Goal: Contribute content: Add original content to the website for others to see

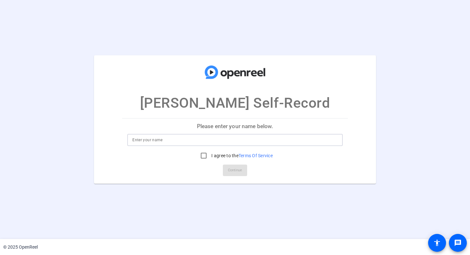
click at [167, 141] on input at bounding box center [234, 140] width 205 height 8
type input "[PERSON_NAME]"
drag, startPoint x: 204, startPoint y: 157, endPoint x: 215, endPoint y: 166, distance: 14.4
click at [204, 157] on input "I agree to the Terms Of Service" at bounding box center [203, 155] width 13 height 13
checkbox input "true"
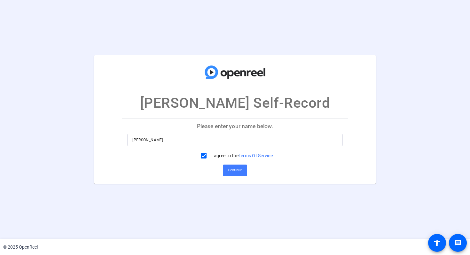
click at [236, 171] on span "Continue" at bounding box center [235, 171] width 14 height 10
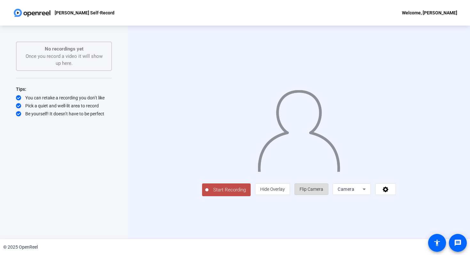
click at [323, 192] on span "Flip Camera" at bounding box center [311, 189] width 24 height 5
click at [368, 193] on icon at bounding box center [364, 189] width 8 height 8
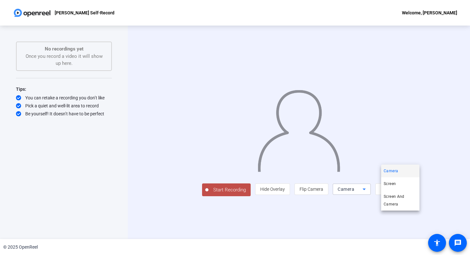
click at [279, 216] on div at bounding box center [235, 127] width 470 height 255
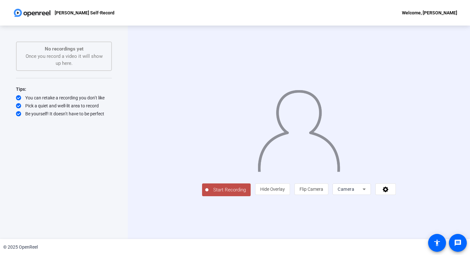
click at [208, 194] on span "Start Recording" at bounding box center [229, 189] width 42 height 7
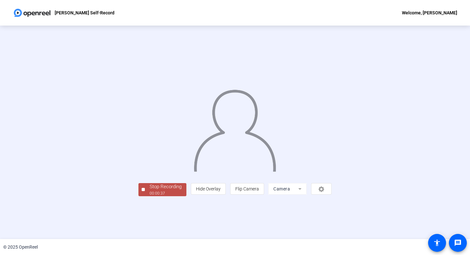
click at [150, 190] on div "Stop Recording" at bounding box center [166, 186] width 32 height 7
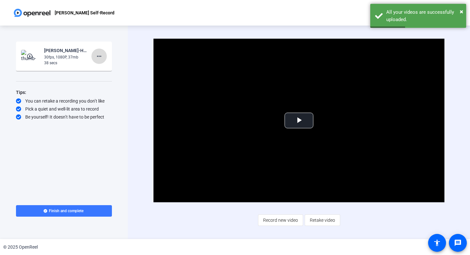
click at [99, 56] on mat-icon "more_horiz" at bounding box center [99, 56] width 8 height 8
click at [109, 69] on span "Delete clip" at bounding box center [110, 70] width 26 height 8
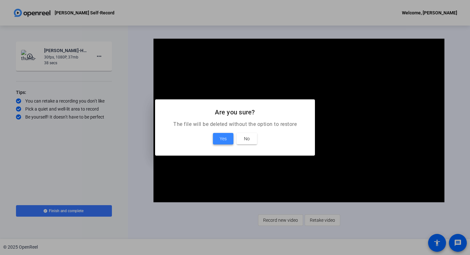
click at [220, 139] on span "Yes" at bounding box center [223, 139] width 7 height 8
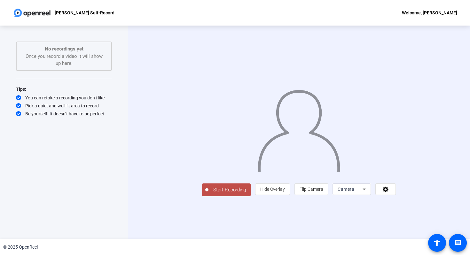
drag, startPoint x: 175, startPoint y: 217, endPoint x: 143, endPoint y: 217, distance: 32.6
click at [208, 194] on span "Start Recording" at bounding box center [229, 189] width 42 height 7
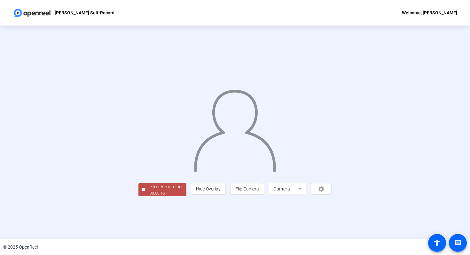
click at [150, 190] on div "Stop Recording" at bounding box center [166, 186] width 32 height 7
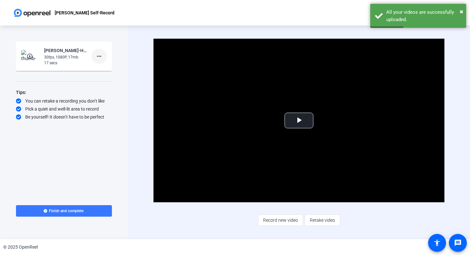
click at [100, 57] on mat-icon "more_horiz" at bounding box center [99, 56] width 8 height 8
click at [114, 71] on span "Delete clip" at bounding box center [110, 70] width 26 height 8
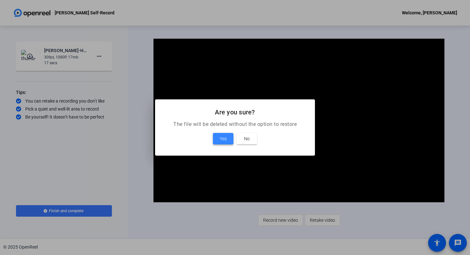
click at [230, 140] on span at bounding box center [223, 138] width 20 height 15
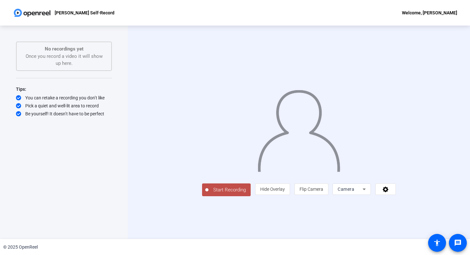
click at [208, 194] on span "Start Recording" at bounding box center [229, 189] width 42 height 7
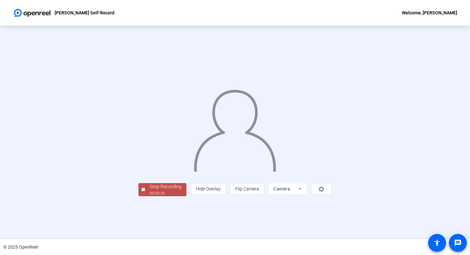
click at [150, 190] on div "Stop Recording" at bounding box center [166, 186] width 32 height 7
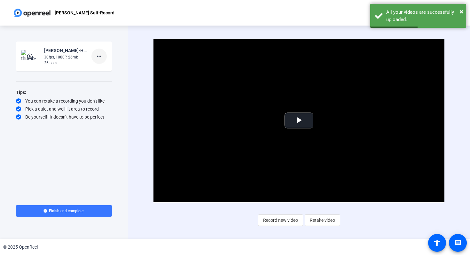
click at [99, 57] on mat-icon "more_horiz" at bounding box center [99, 56] width 8 height 8
click at [104, 68] on span "Delete clip" at bounding box center [110, 70] width 26 height 8
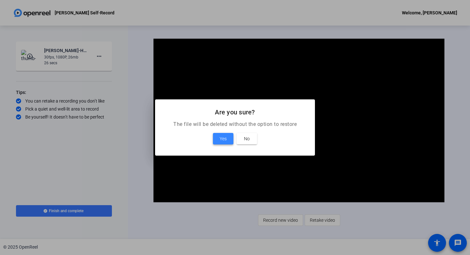
click at [227, 139] on span at bounding box center [223, 138] width 20 height 15
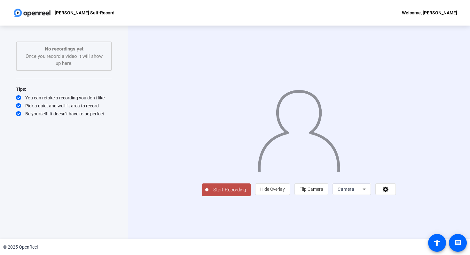
click at [208, 194] on span "Start Recording" at bounding box center [229, 189] width 42 height 7
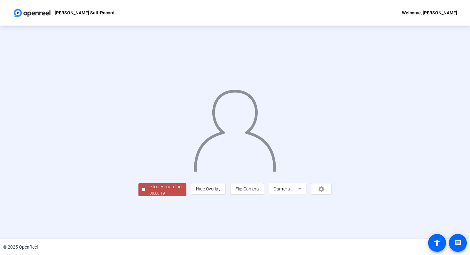
click at [150, 190] on div "Stop Recording" at bounding box center [166, 186] width 32 height 7
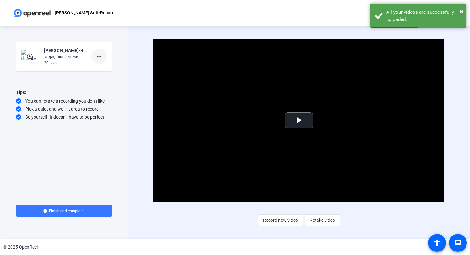
click at [99, 56] on mat-icon "more_horiz" at bounding box center [99, 56] width 8 height 8
click at [107, 70] on span "Delete clip" at bounding box center [110, 70] width 26 height 8
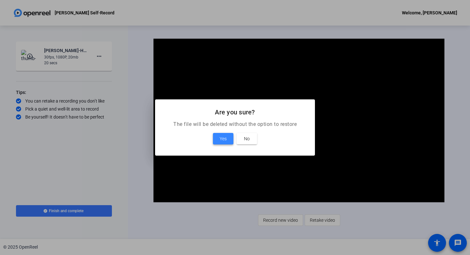
click at [230, 139] on span at bounding box center [223, 138] width 20 height 15
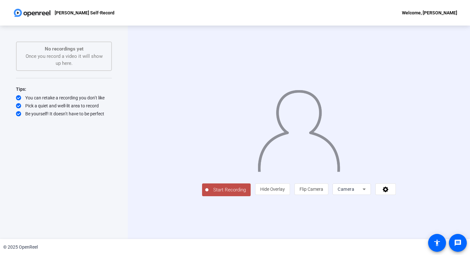
click at [208, 194] on span "Start Recording" at bounding box center [229, 189] width 42 height 7
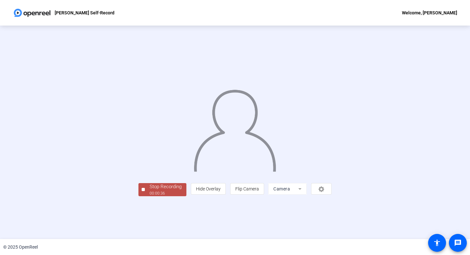
click at [150, 190] on div "Stop Recording" at bounding box center [166, 186] width 32 height 7
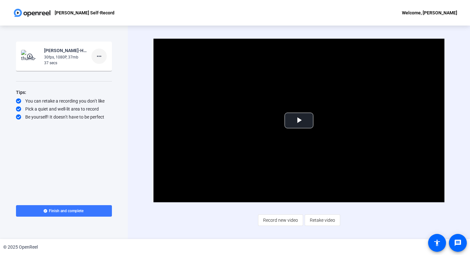
click at [99, 57] on mat-icon "more_horiz" at bounding box center [99, 56] width 8 height 8
click at [110, 71] on span "Delete clip" at bounding box center [110, 70] width 26 height 8
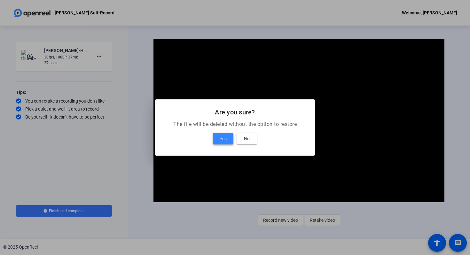
click at [223, 141] on span "Yes" at bounding box center [223, 139] width 7 height 8
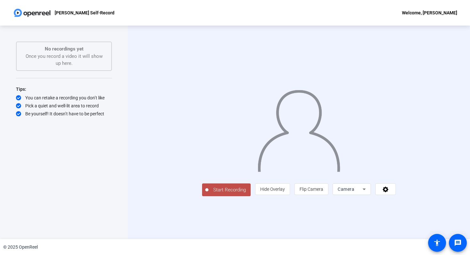
click at [208, 194] on span "Start Recording" at bounding box center [229, 189] width 42 height 7
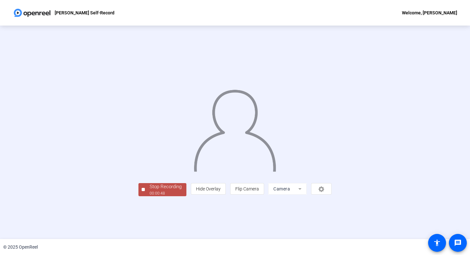
click at [150, 190] on div "Stop Recording" at bounding box center [166, 186] width 32 height 7
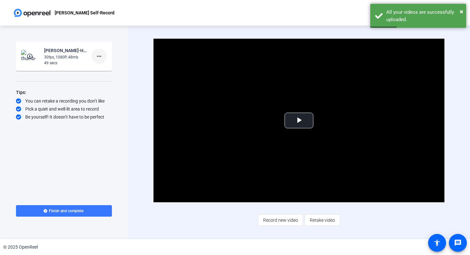
click at [99, 56] on mat-icon "more_horiz" at bounding box center [99, 56] width 8 height 8
click at [107, 69] on span "Delete clip" at bounding box center [110, 70] width 26 height 8
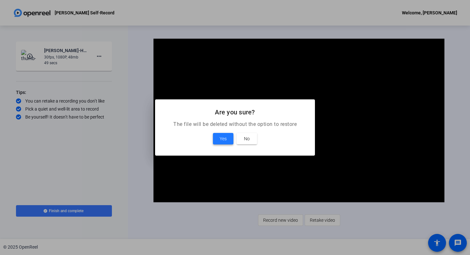
click at [222, 139] on span "Yes" at bounding box center [223, 139] width 7 height 8
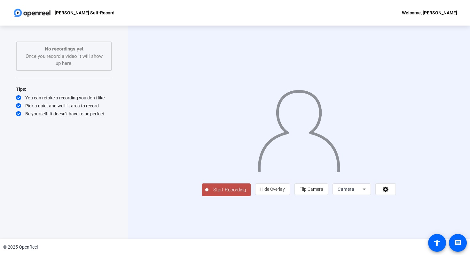
click at [208, 194] on span "Start Recording" at bounding box center [229, 189] width 42 height 7
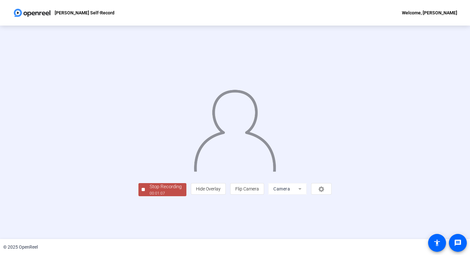
click at [150, 190] on div "Stop Recording" at bounding box center [166, 186] width 32 height 7
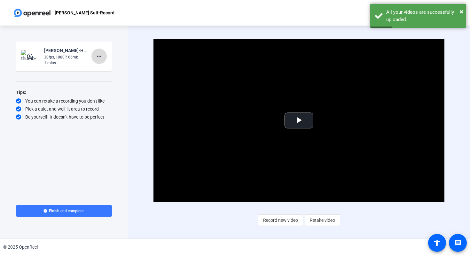
click at [97, 56] on mat-icon "more_horiz" at bounding box center [99, 56] width 8 height 8
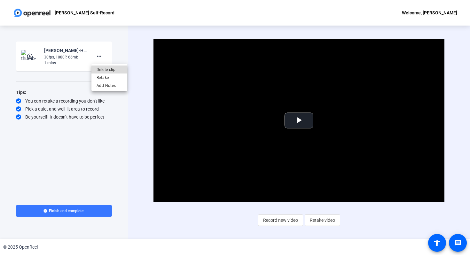
click at [102, 71] on span "Delete clip" at bounding box center [110, 70] width 26 height 8
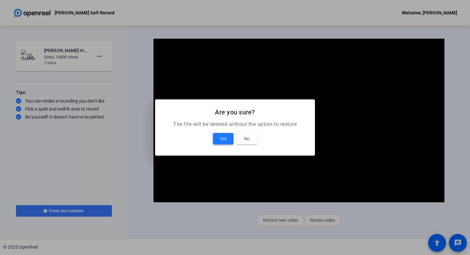
click at [223, 137] on span "Yes" at bounding box center [223, 139] width 7 height 8
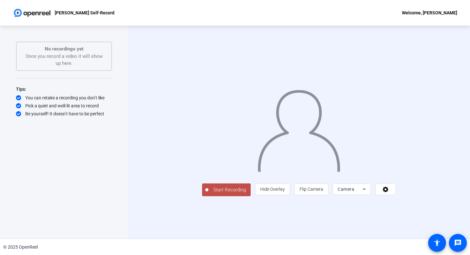
click at [208, 194] on span "Start Recording" at bounding box center [229, 189] width 42 height 7
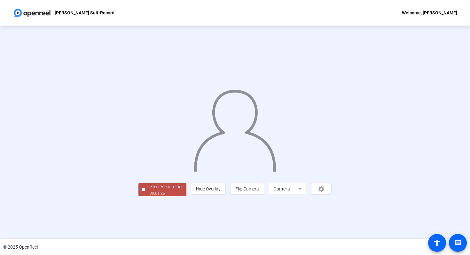
click at [150, 190] on div "Stop Recording" at bounding box center [166, 186] width 32 height 7
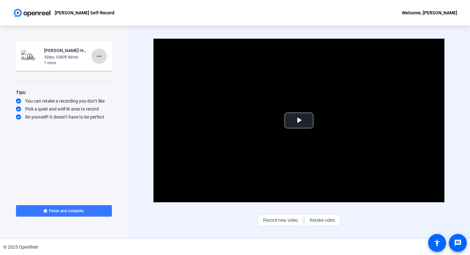
click at [98, 56] on mat-icon "more_horiz" at bounding box center [99, 56] width 8 height 8
click at [106, 69] on span "Delete clip" at bounding box center [110, 70] width 26 height 8
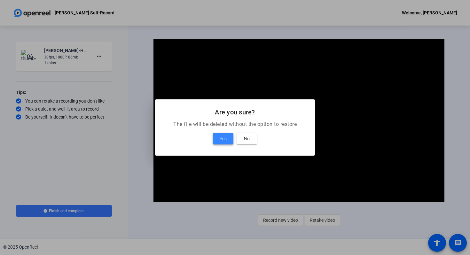
click at [226, 139] on span "Yes" at bounding box center [223, 139] width 7 height 8
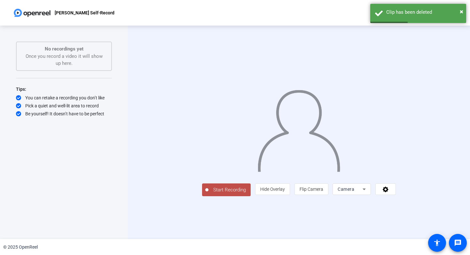
click at [208, 194] on span "Start Recording" at bounding box center [229, 189] width 42 height 7
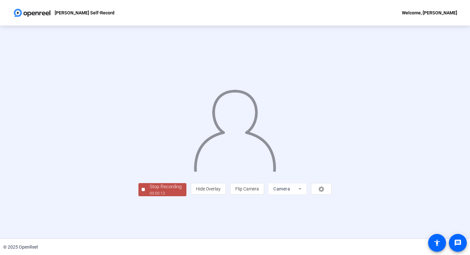
click at [150, 190] on div "Stop Recording" at bounding box center [166, 186] width 32 height 7
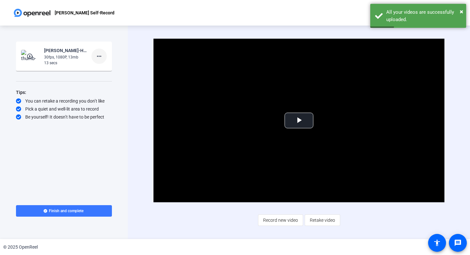
click at [97, 58] on mat-icon "more_horiz" at bounding box center [99, 56] width 8 height 8
click at [99, 69] on span "Delete clip" at bounding box center [110, 70] width 26 height 8
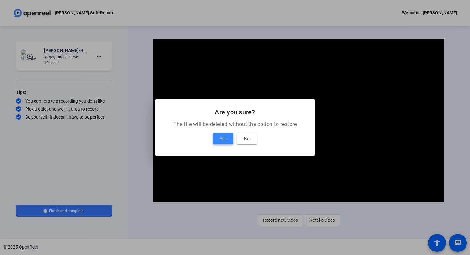
click at [222, 141] on span "Yes" at bounding box center [223, 139] width 7 height 8
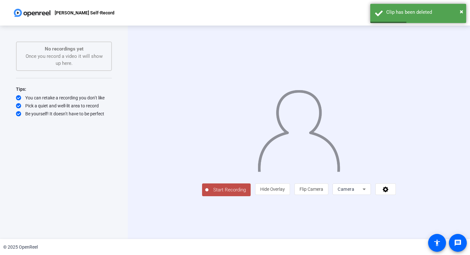
click at [208, 194] on span "Start Recording" at bounding box center [229, 189] width 42 height 7
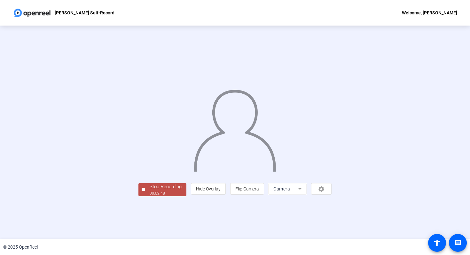
click at [150, 190] on div "Stop Recording" at bounding box center [166, 186] width 32 height 7
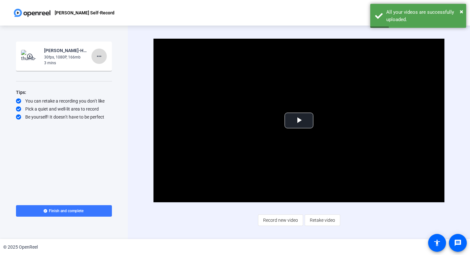
click at [100, 59] on mat-icon "more_horiz" at bounding box center [99, 56] width 8 height 8
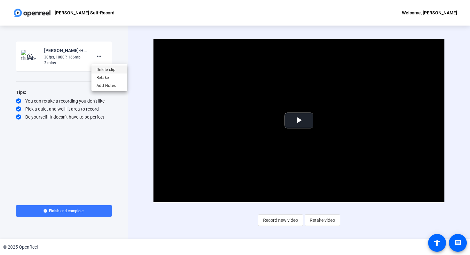
click at [101, 70] on span "Delete clip" at bounding box center [110, 70] width 26 height 8
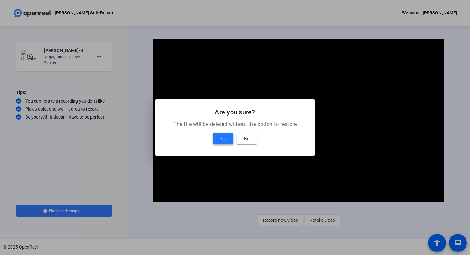
click at [221, 139] on span "Yes" at bounding box center [223, 139] width 7 height 8
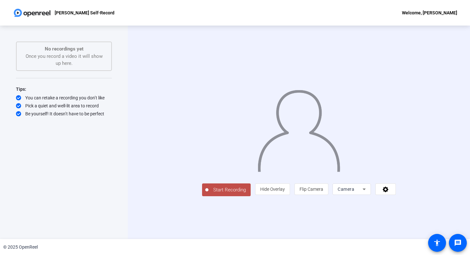
click at [208, 194] on span "Start Recording" at bounding box center [229, 189] width 42 height 7
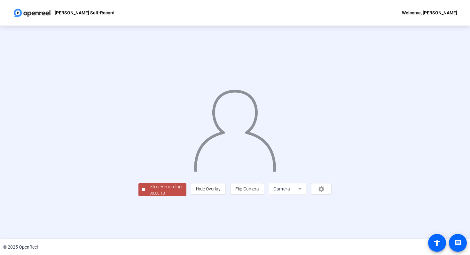
click at [150, 190] on div "Stop Recording" at bounding box center [166, 186] width 32 height 7
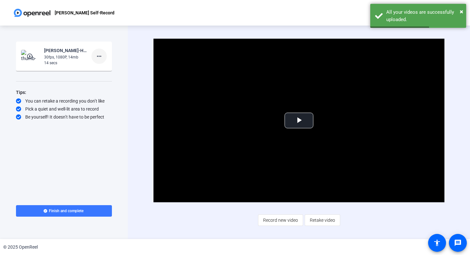
click at [100, 59] on mat-icon "more_horiz" at bounding box center [99, 56] width 8 height 8
click at [101, 69] on span "Delete clip" at bounding box center [110, 70] width 26 height 8
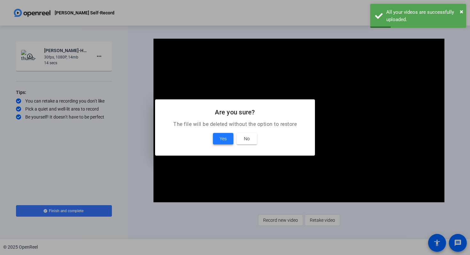
click at [222, 139] on span "Yes" at bounding box center [223, 139] width 7 height 8
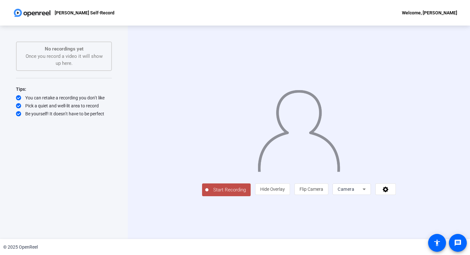
click at [208, 194] on span "Start Recording" at bounding box center [229, 189] width 42 height 7
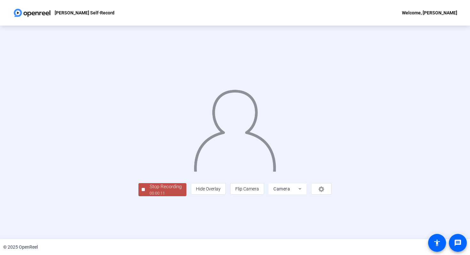
click at [150, 190] on div "Stop Recording" at bounding box center [166, 186] width 32 height 7
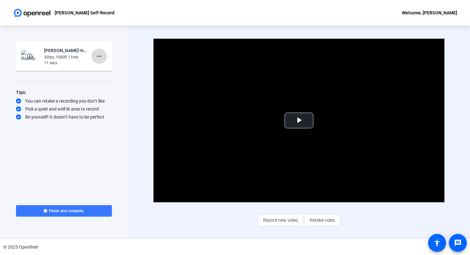
click at [98, 57] on mat-icon "more_horiz" at bounding box center [99, 56] width 8 height 8
click at [107, 69] on span "Delete clip" at bounding box center [110, 70] width 26 height 8
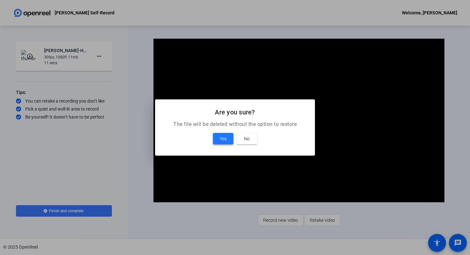
click at [226, 141] on span "Yes" at bounding box center [223, 139] width 7 height 8
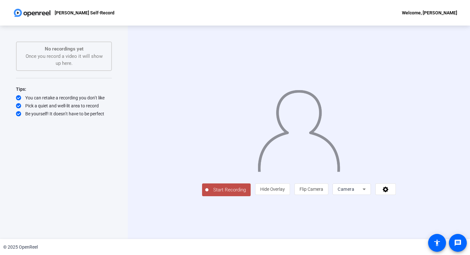
click at [208, 194] on span "Start Recording" at bounding box center [229, 189] width 42 height 7
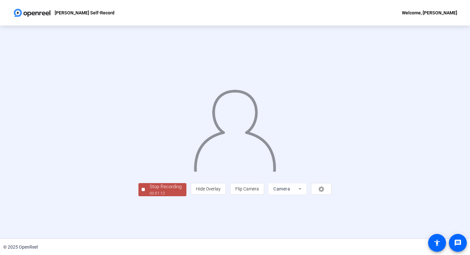
click at [150, 190] on div "Stop Recording" at bounding box center [166, 186] width 32 height 7
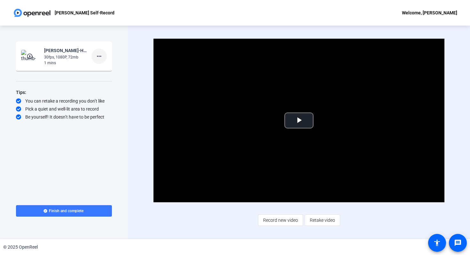
click at [100, 57] on mat-icon "more_horiz" at bounding box center [99, 56] width 8 height 8
click at [108, 70] on span "Delete clip" at bounding box center [110, 70] width 26 height 8
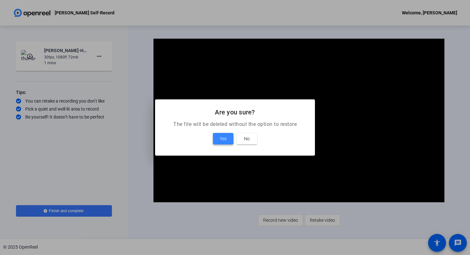
drag, startPoint x: 223, startPoint y: 135, endPoint x: 220, endPoint y: 134, distance: 3.6
click at [223, 135] on span "Yes" at bounding box center [223, 139] width 7 height 8
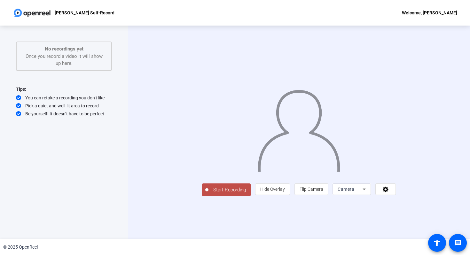
click at [208, 194] on span "Start Recording" at bounding box center [229, 189] width 42 height 7
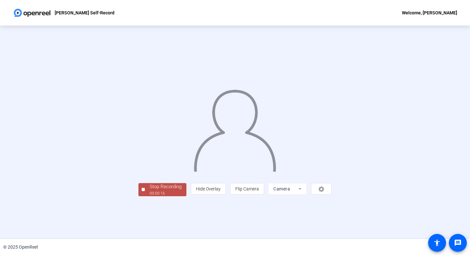
click at [150, 190] on div "Stop Recording" at bounding box center [166, 186] width 32 height 7
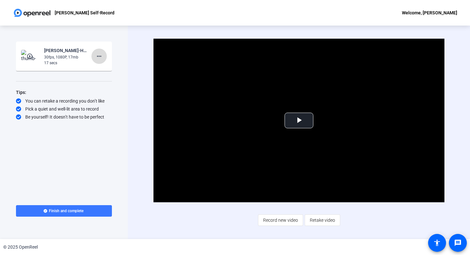
click at [99, 56] on mat-icon "more_horiz" at bounding box center [99, 56] width 8 height 8
click at [106, 69] on span "Delete clip" at bounding box center [110, 70] width 26 height 8
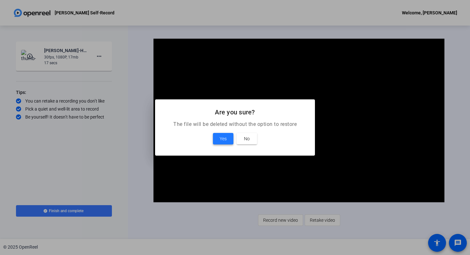
click at [222, 137] on span "Yes" at bounding box center [223, 139] width 7 height 8
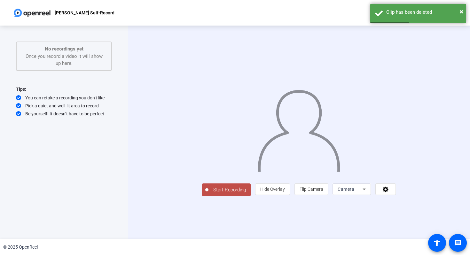
click at [208, 194] on span "Start Recording" at bounding box center [229, 189] width 42 height 7
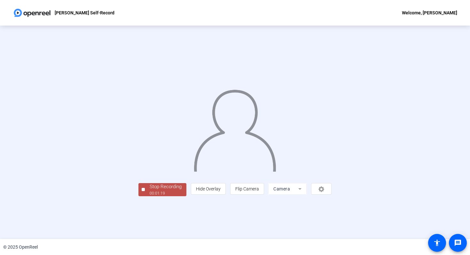
click at [150, 190] on div "Stop Recording" at bounding box center [166, 186] width 32 height 7
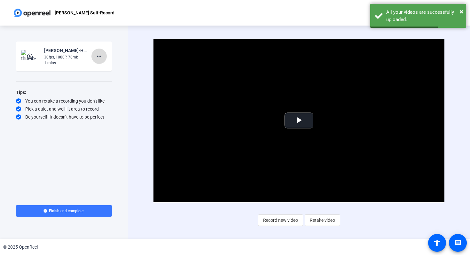
click at [99, 56] on mat-icon "more_horiz" at bounding box center [99, 56] width 8 height 8
click at [104, 70] on span "Delete clip" at bounding box center [110, 70] width 26 height 8
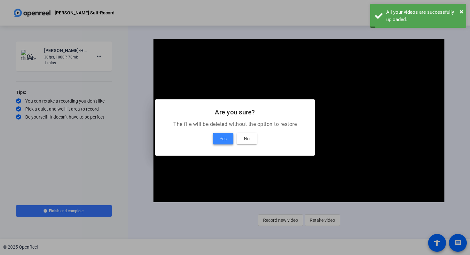
click at [227, 137] on button "Yes" at bounding box center [223, 139] width 20 height 12
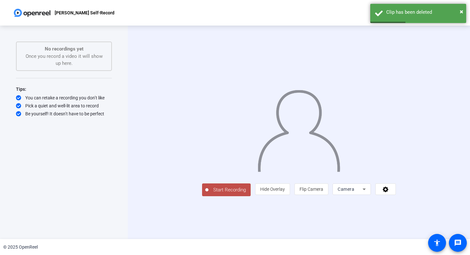
click at [208, 194] on span "Start Recording" at bounding box center [229, 189] width 42 height 7
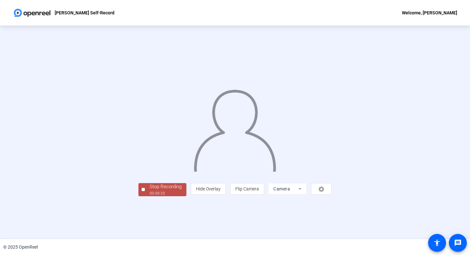
scroll to position [8, 0]
click at [150, 190] on div "Stop Recording" at bounding box center [166, 186] width 32 height 7
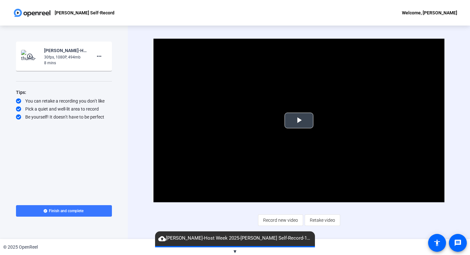
click at [299, 120] on span "Video Player" at bounding box center [299, 120] width 0 height 0
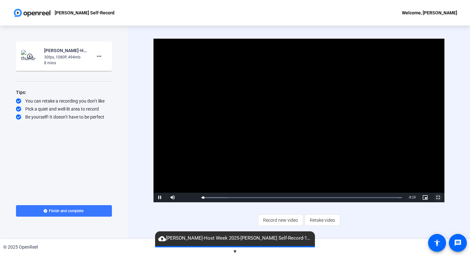
click at [438, 197] on span "Video Player" at bounding box center [437, 197] width 13 height 0
click at [279, 221] on span "Record new video" at bounding box center [280, 220] width 35 height 12
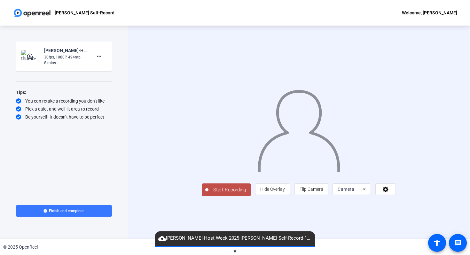
click at [208, 194] on span "Start Recording" at bounding box center [229, 189] width 42 height 7
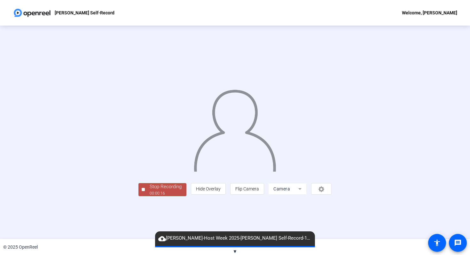
click at [150, 190] on div "Stop Recording" at bounding box center [166, 186] width 32 height 7
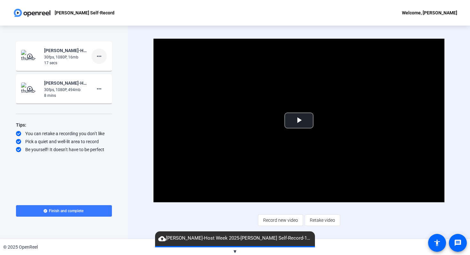
click at [99, 56] on mat-icon "more_horiz" at bounding box center [99, 56] width 8 height 8
click at [104, 71] on span "Delete clip" at bounding box center [110, 70] width 26 height 8
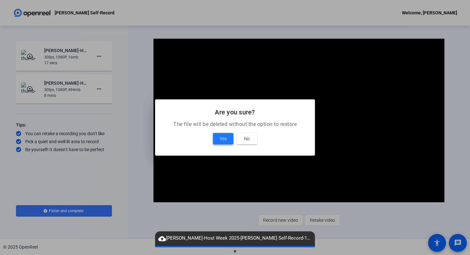
click at [225, 140] on span "Yes" at bounding box center [223, 139] width 7 height 8
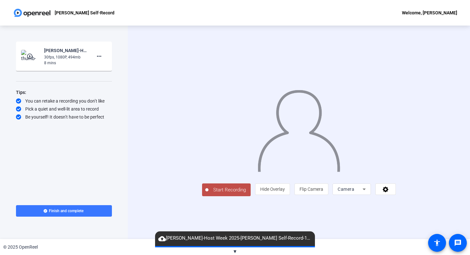
click at [208, 194] on span "Start Recording" at bounding box center [229, 189] width 42 height 7
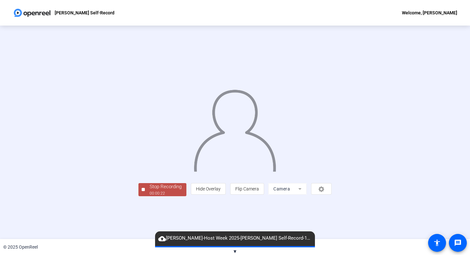
click at [150, 190] on div "Stop Recording" at bounding box center [166, 186] width 32 height 7
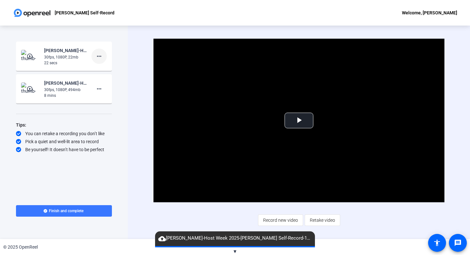
click at [102, 58] on mat-icon "more_horiz" at bounding box center [99, 56] width 8 height 8
click at [120, 71] on span "Delete clip" at bounding box center [110, 70] width 26 height 8
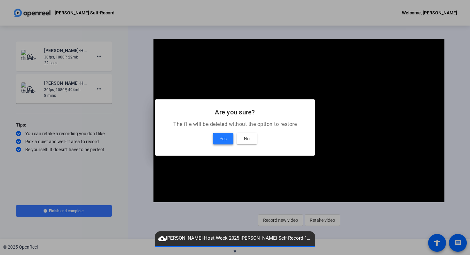
click at [225, 139] on span "Yes" at bounding box center [223, 139] width 7 height 8
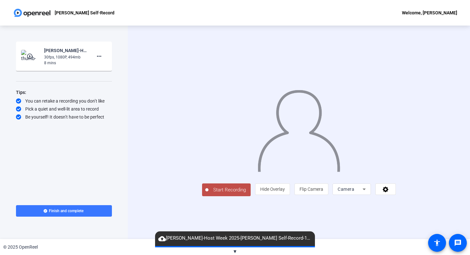
click at [208, 194] on span "Start Recording" at bounding box center [229, 189] width 42 height 7
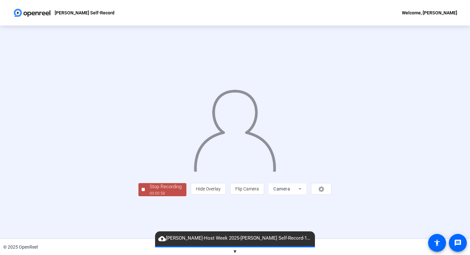
click at [150, 190] on div "Stop Recording" at bounding box center [166, 186] width 32 height 7
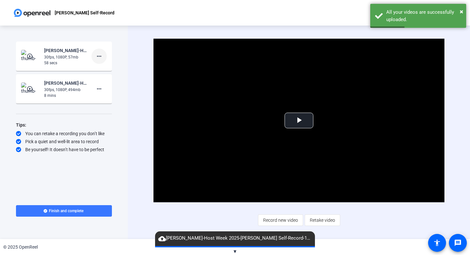
click at [98, 55] on mat-icon "more_horiz" at bounding box center [99, 56] width 8 height 8
click at [115, 69] on span "Delete clip" at bounding box center [110, 70] width 26 height 8
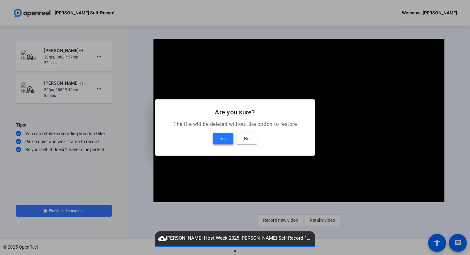
click at [228, 139] on span at bounding box center [223, 138] width 20 height 15
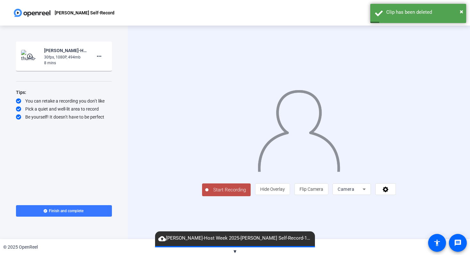
click at [208, 194] on span "Start Recording" at bounding box center [229, 189] width 42 height 7
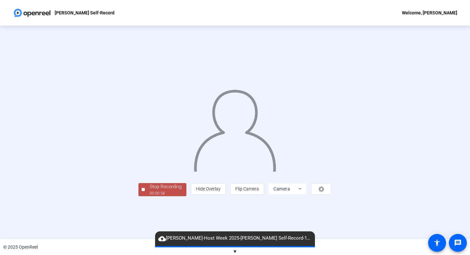
click at [150, 190] on div "Stop Recording" at bounding box center [166, 186] width 32 height 7
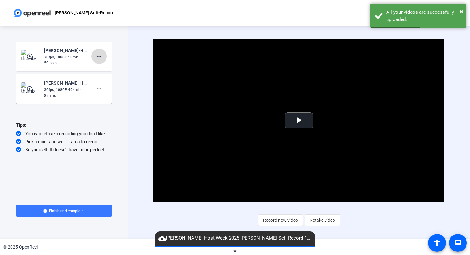
click at [99, 58] on mat-icon "more_horiz" at bounding box center [99, 56] width 8 height 8
click at [109, 71] on span "Delete clip" at bounding box center [110, 70] width 26 height 8
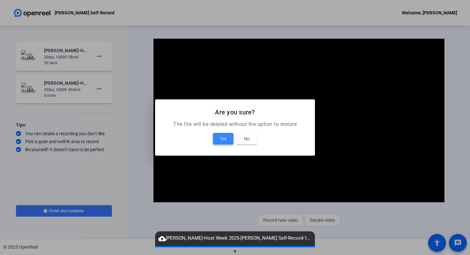
click at [223, 139] on span "Yes" at bounding box center [223, 139] width 7 height 8
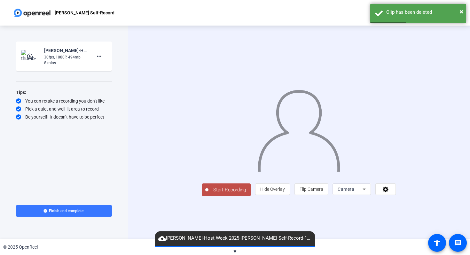
click at [208, 194] on span "Start Recording" at bounding box center [229, 189] width 42 height 7
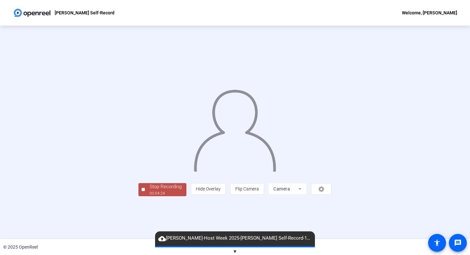
click at [150, 190] on div "Stop Recording" at bounding box center [166, 186] width 32 height 7
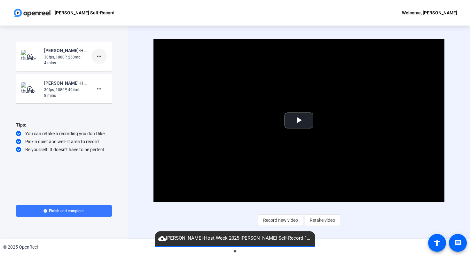
click at [98, 58] on mat-icon "more_horiz" at bounding box center [99, 56] width 8 height 8
click at [104, 69] on span "Delete clip" at bounding box center [110, 70] width 26 height 8
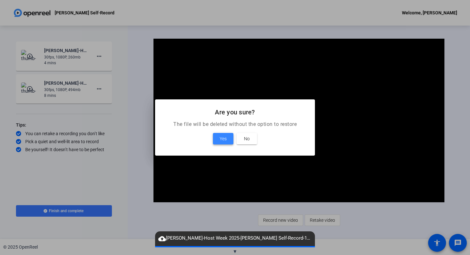
click at [224, 140] on span "Yes" at bounding box center [223, 139] width 7 height 8
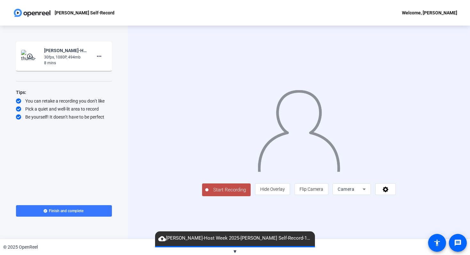
click at [202, 196] on button "Start Recording" at bounding box center [226, 189] width 49 height 13
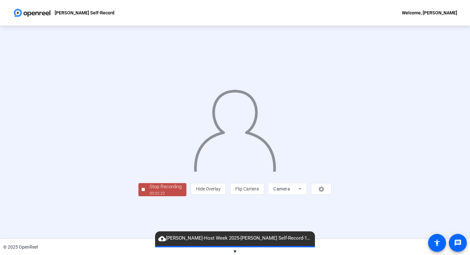
click at [150, 190] on div "Stop Recording" at bounding box center [166, 186] width 32 height 7
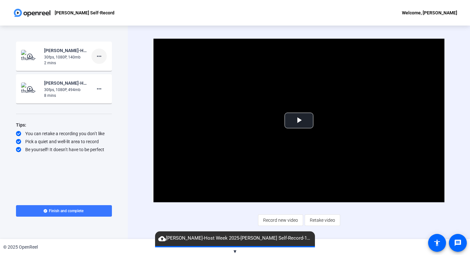
click at [100, 57] on mat-icon "more_horiz" at bounding box center [99, 56] width 8 height 8
click at [106, 69] on span "Delete clip" at bounding box center [110, 70] width 26 height 8
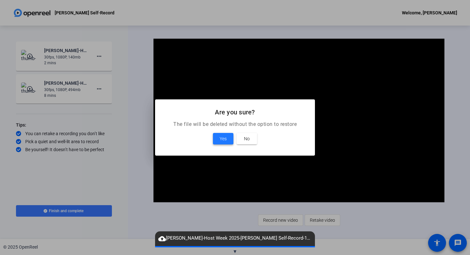
click at [224, 140] on span "Yes" at bounding box center [223, 139] width 7 height 8
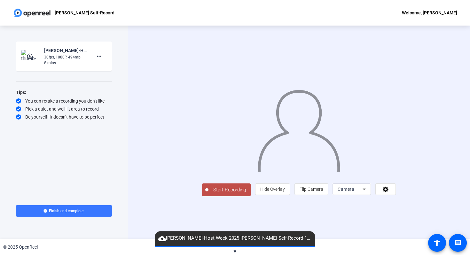
click at [208, 194] on span "Start Recording" at bounding box center [229, 189] width 42 height 7
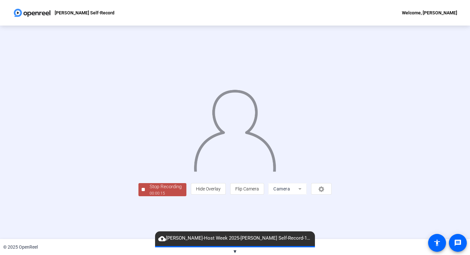
click at [150, 190] on div "Stop Recording" at bounding box center [166, 186] width 32 height 7
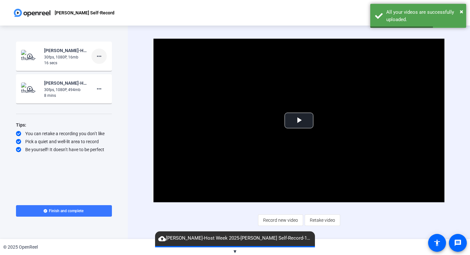
click at [103, 57] on span at bounding box center [98, 56] width 15 height 15
click at [116, 70] on span "Delete clip" at bounding box center [110, 70] width 26 height 8
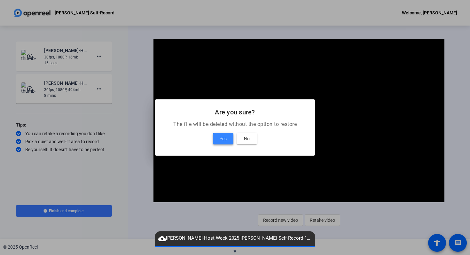
click at [226, 140] on span "Yes" at bounding box center [223, 139] width 7 height 8
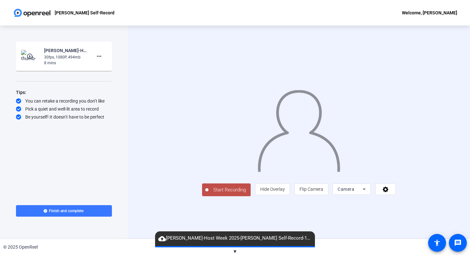
click at [208, 194] on span "Start Recording" at bounding box center [229, 189] width 42 height 7
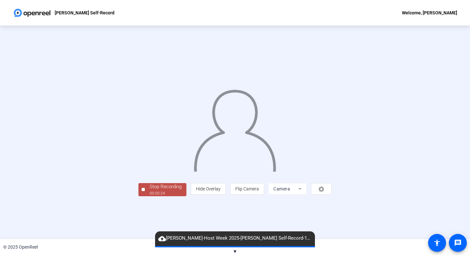
click at [150, 190] on div "Stop Recording" at bounding box center [166, 186] width 32 height 7
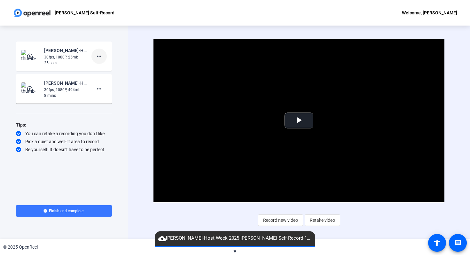
click at [98, 58] on mat-icon "more_horiz" at bounding box center [99, 56] width 8 height 8
click at [104, 71] on span "Delete clip" at bounding box center [110, 70] width 26 height 8
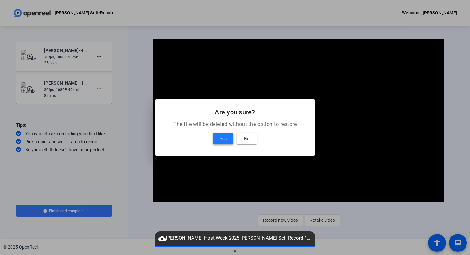
click at [226, 139] on span "Yes" at bounding box center [223, 139] width 7 height 8
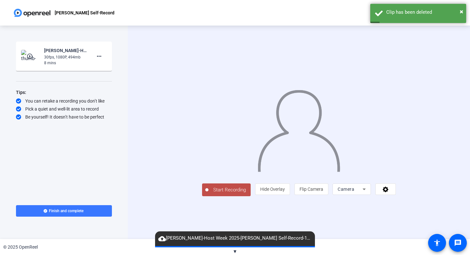
click at [208, 194] on span "Start Recording" at bounding box center [229, 189] width 42 height 7
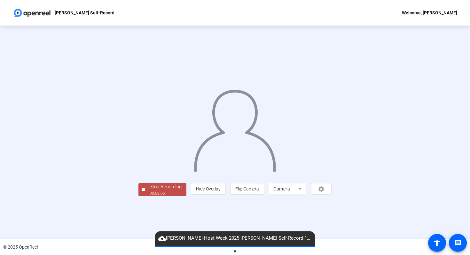
click at [150, 190] on div "Stop Recording" at bounding box center [166, 186] width 32 height 7
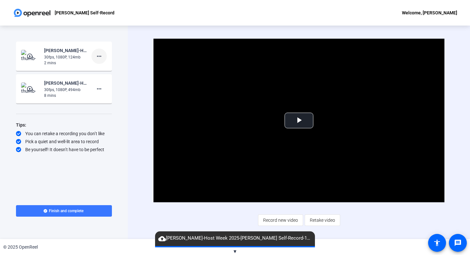
click at [98, 56] on mat-icon "more_horiz" at bounding box center [99, 56] width 8 height 8
click at [109, 70] on span "Delete clip" at bounding box center [110, 70] width 26 height 8
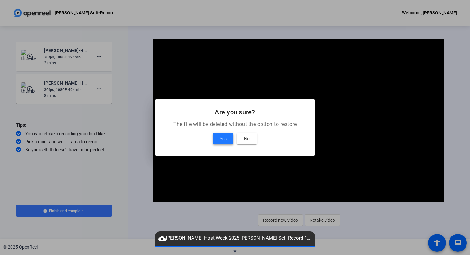
click at [226, 136] on span "Yes" at bounding box center [223, 139] width 7 height 8
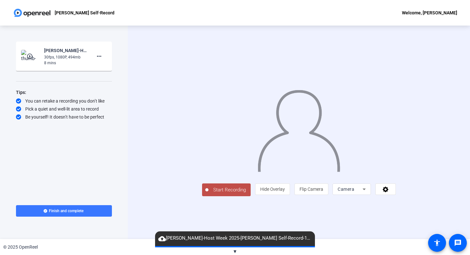
click at [208, 194] on span "Start Recording" at bounding box center [229, 189] width 42 height 7
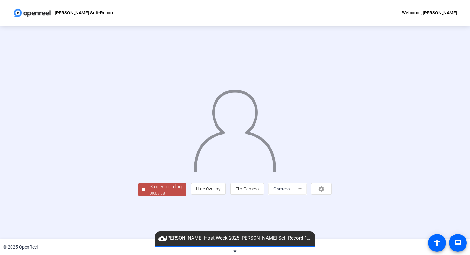
click at [150, 190] on div "Stop Recording" at bounding box center [166, 186] width 32 height 7
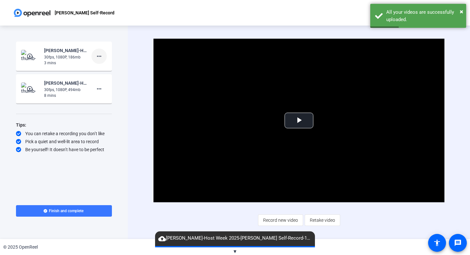
click at [101, 57] on mat-icon "more_horiz" at bounding box center [99, 56] width 8 height 8
click at [113, 68] on span "Delete clip" at bounding box center [110, 70] width 26 height 8
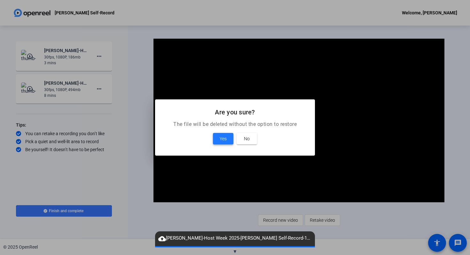
click at [225, 138] on span "Yes" at bounding box center [223, 139] width 7 height 8
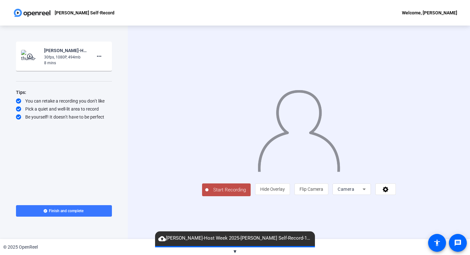
click at [208, 194] on span "Start Recording" at bounding box center [229, 189] width 42 height 7
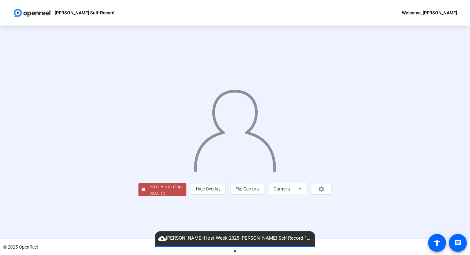
click at [150, 190] on div "Stop Recording" at bounding box center [166, 186] width 32 height 7
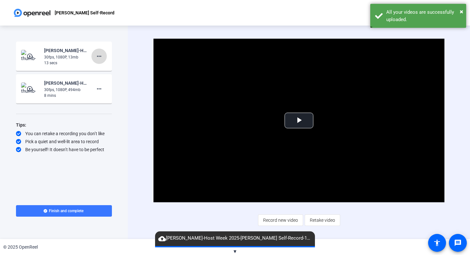
click at [98, 57] on mat-icon "more_horiz" at bounding box center [99, 56] width 8 height 8
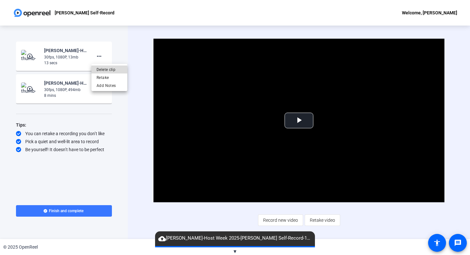
click at [107, 72] on span "Delete clip" at bounding box center [110, 70] width 26 height 8
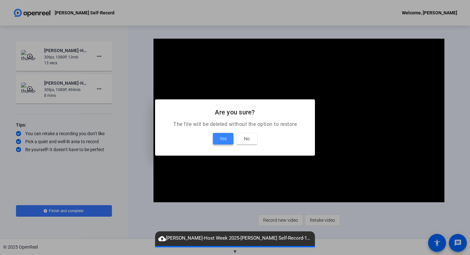
click at [220, 139] on span "Yes" at bounding box center [223, 139] width 7 height 8
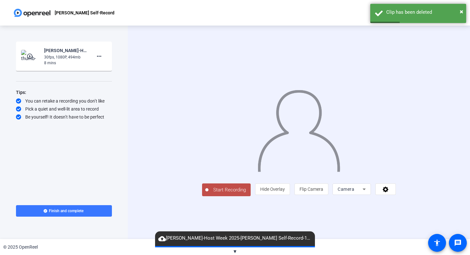
click at [208, 194] on span "Start Recording" at bounding box center [229, 189] width 42 height 7
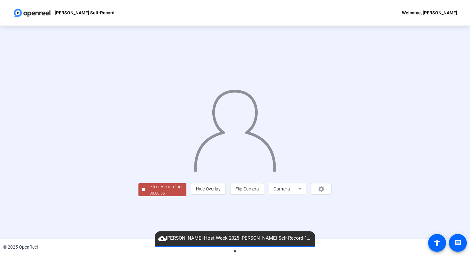
click at [150, 190] on div "Stop Recording" at bounding box center [166, 186] width 32 height 7
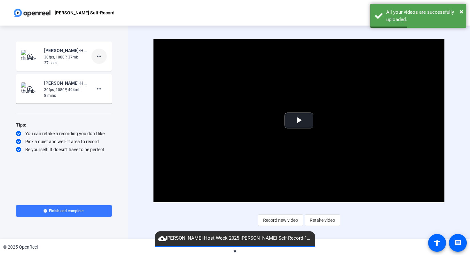
click at [102, 58] on mat-icon "more_horiz" at bounding box center [99, 56] width 8 height 8
click at [105, 72] on span "Delete clip" at bounding box center [110, 70] width 26 height 8
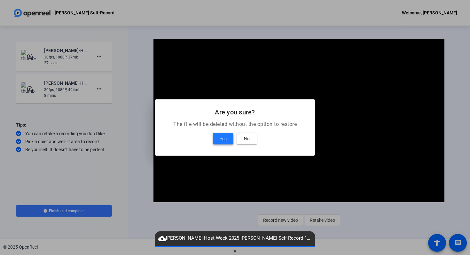
click at [227, 139] on span at bounding box center [223, 138] width 20 height 15
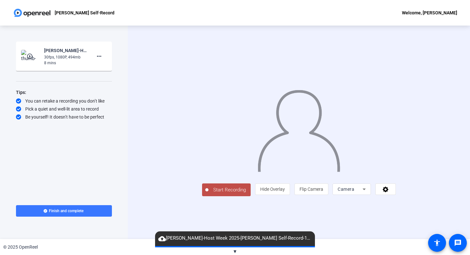
click at [208, 194] on span "Start Recording" at bounding box center [229, 189] width 42 height 7
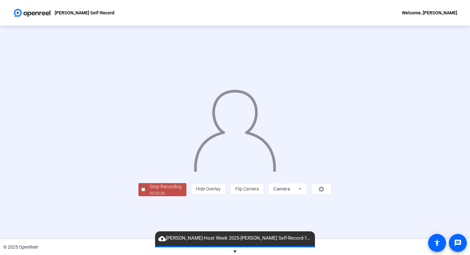
click at [150, 190] on div "Stop Recording" at bounding box center [166, 186] width 32 height 7
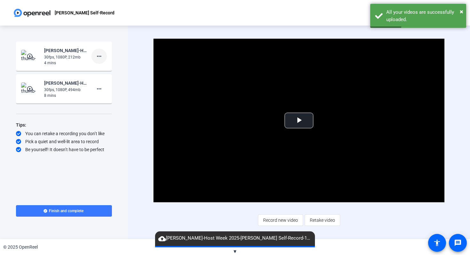
click at [102, 56] on mat-icon "more_horiz" at bounding box center [99, 56] width 8 height 8
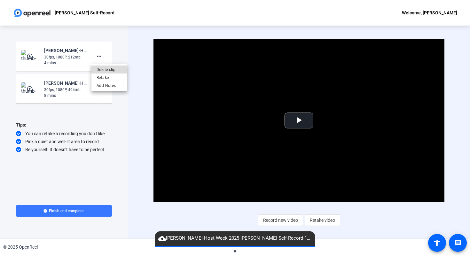
click at [104, 69] on span "Delete clip" at bounding box center [110, 70] width 26 height 8
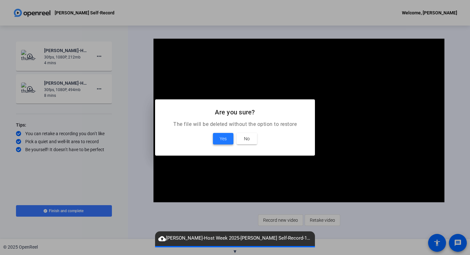
click at [222, 137] on span "Yes" at bounding box center [223, 139] width 7 height 8
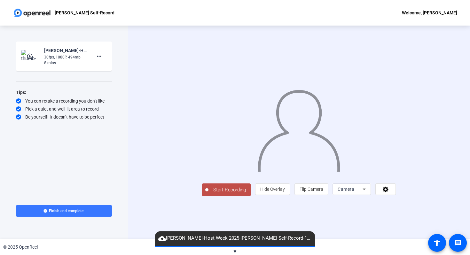
click at [208, 194] on span "Start Recording" at bounding box center [229, 189] width 42 height 7
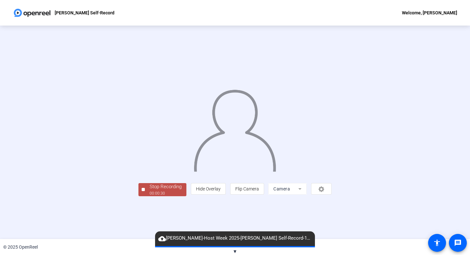
click at [150, 190] on div "Stop Recording" at bounding box center [166, 186] width 32 height 7
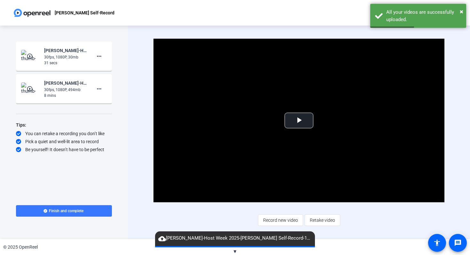
click at [62, 60] on div "31 secs" at bounding box center [65, 63] width 43 height 6
click at [99, 57] on mat-icon "more_horiz" at bounding box center [99, 56] width 8 height 8
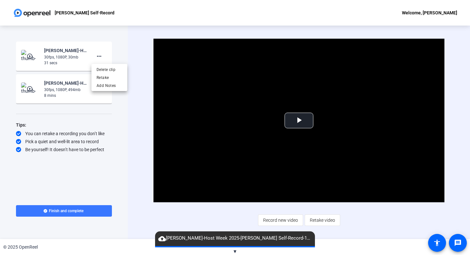
click at [78, 57] on div at bounding box center [235, 127] width 470 height 255
click at [55, 56] on div "30fps, 1080P, 30mb" at bounding box center [65, 57] width 43 height 6
click at [33, 55] on mat-icon "play_circle_outline" at bounding box center [31, 56] width 8 height 6
click at [299, 120] on span "Video Player" at bounding box center [299, 120] width 0 height 0
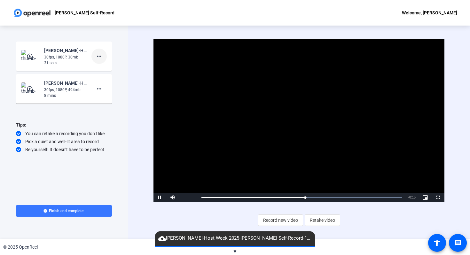
click at [101, 57] on mat-icon "more_horiz" at bounding box center [99, 56] width 8 height 8
click at [107, 68] on span "Delete clip" at bounding box center [110, 70] width 26 height 8
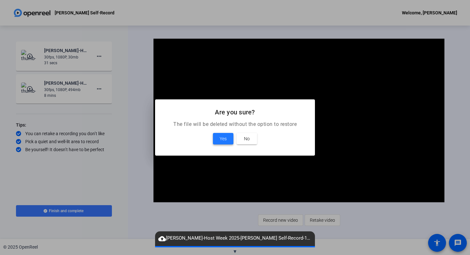
click at [220, 136] on span "Yes" at bounding box center [223, 139] width 7 height 8
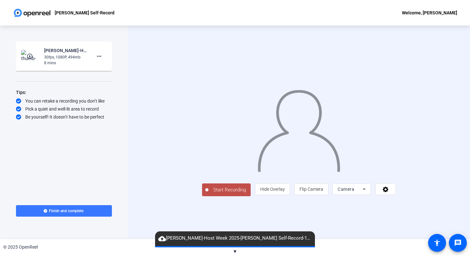
click at [208, 194] on span "Start Recording" at bounding box center [229, 189] width 42 height 7
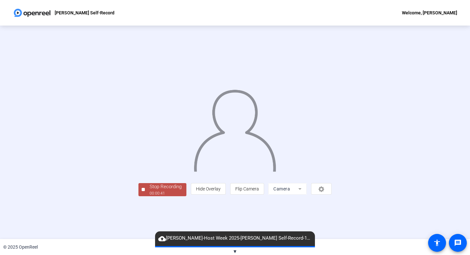
click at [150, 190] on div "Stop Recording" at bounding box center [166, 186] width 32 height 7
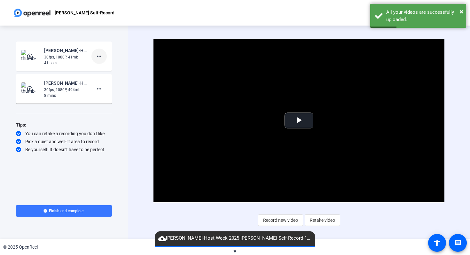
click at [100, 55] on mat-icon "more_horiz" at bounding box center [99, 56] width 8 height 8
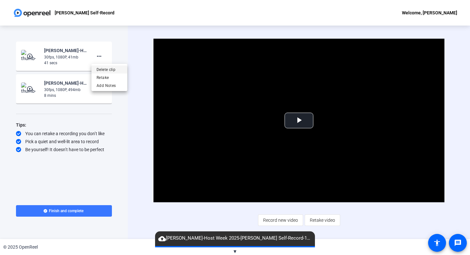
click at [108, 70] on span "Delete clip" at bounding box center [110, 70] width 26 height 8
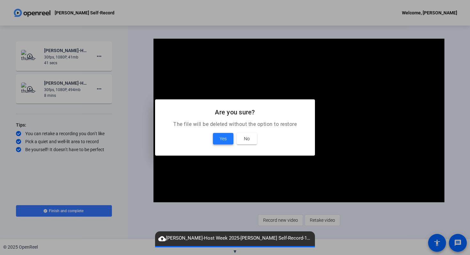
click at [225, 137] on span "Yes" at bounding box center [223, 139] width 7 height 8
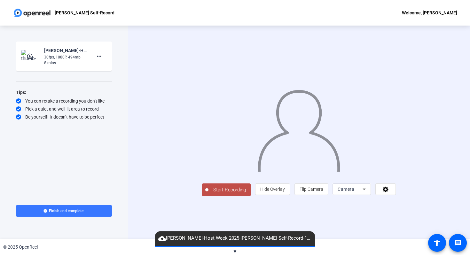
click at [208, 194] on span "Start Recording" at bounding box center [229, 189] width 42 height 7
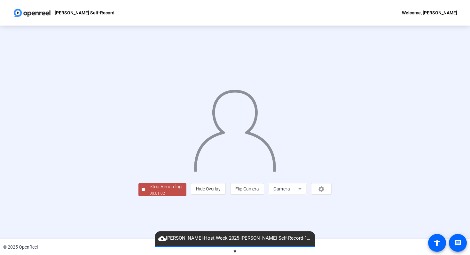
click at [150, 190] on div "Stop Recording" at bounding box center [166, 186] width 32 height 7
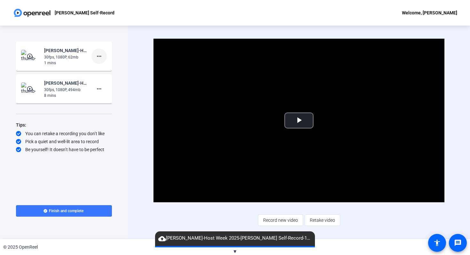
click at [99, 57] on mat-icon "more_horiz" at bounding box center [99, 56] width 8 height 8
click at [114, 69] on span "Delete clip" at bounding box center [110, 70] width 26 height 8
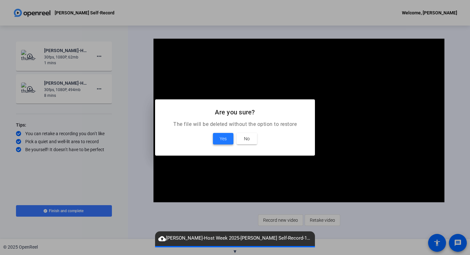
click at [221, 141] on span "Yes" at bounding box center [223, 139] width 7 height 8
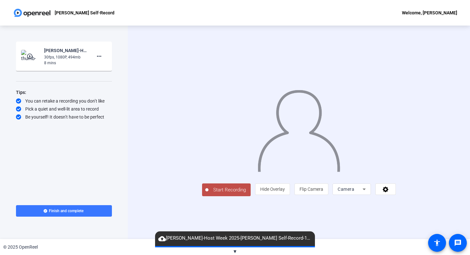
click at [208, 194] on span "Start Recording" at bounding box center [229, 189] width 42 height 7
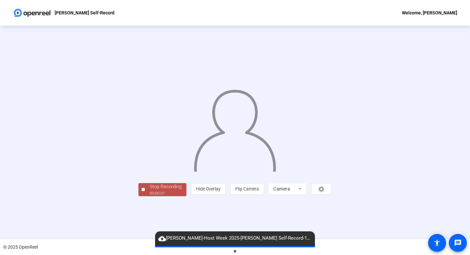
click at [150, 190] on div "Stop Recording" at bounding box center [166, 186] width 32 height 7
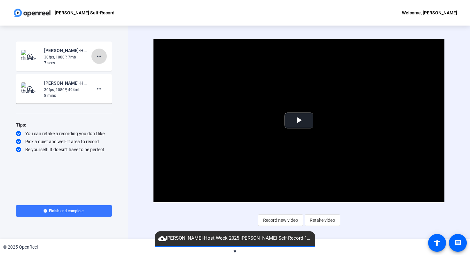
click at [101, 59] on mat-icon "more_horiz" at bounding box center [99, 56] width 8 height 8
click at [106, 69] on span "Delete clip" at bounding box center [110, 70] width 26 height 8
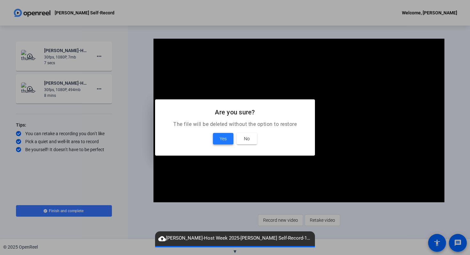
click at [223, 140] on span "Yes" at bounding box center [223, 139] width 7 height 8
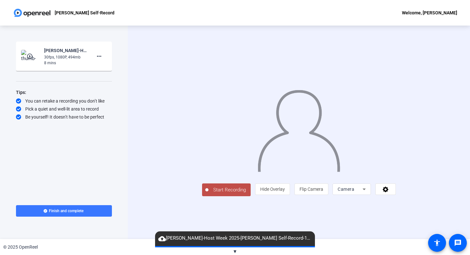
click at [208, 194] on span "Start Recording" at bounding box center [229, 189] width 42 height 7
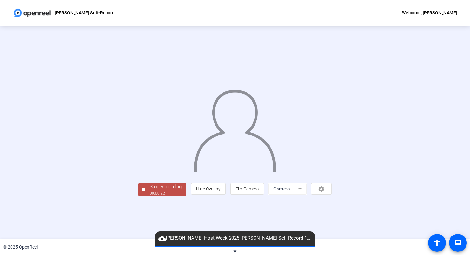
click at [150, 190] on div "Stop Recording" at bounding box center [166, 186] width 32 height 7
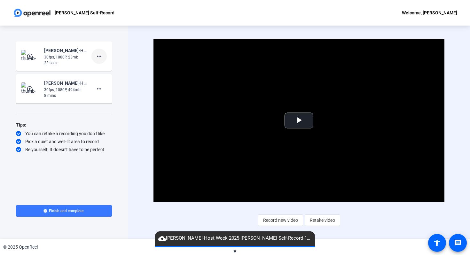
click at [99, 56] on mat-icon "more_horiz" at bounding box center [99, 56] width 8 height 8
click at [99, 69] on span "Delete clip" at bounding box center [110, 70] width 26 height 8
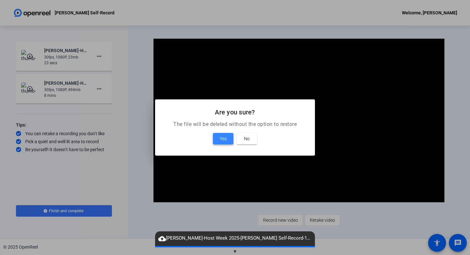
click at [221, 139] on span "Yes" at bounding box center [223, 139] width 7 height 8
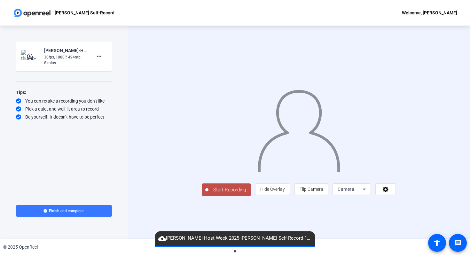
click at [208, 194] on span "Start Recording" at bounding box center [229, 189] width 42 height 7
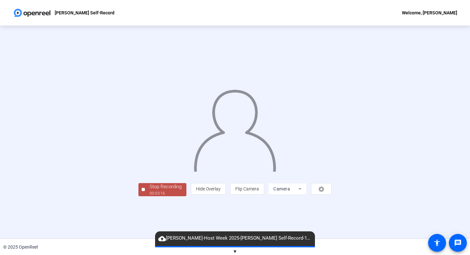
click at [150, 190] on div "Stop Recording" at bounding box center [166, 186] width 32 height 7
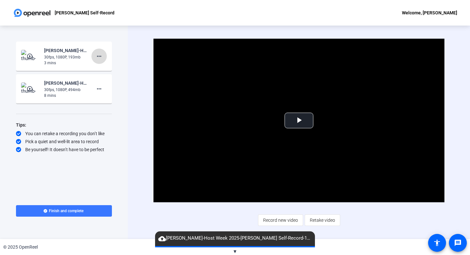
click at [102, 55] on mat-icon "more_horiz" at bounding box center [99, 56] width 8 height 8
click at [108, 67] on span "Delete clip" at bounding box center [110, 70] width 26 height 8
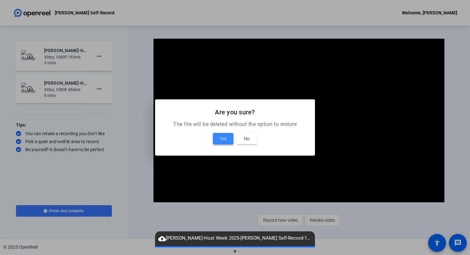
click at [226, 140] on span "Yes" at bounding box center [223, 139] width 7 height 8
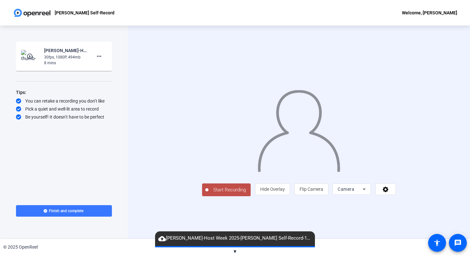
click at [208, 194] on span "Start Recording" at bounding box center [229, 189] width 42 height 7
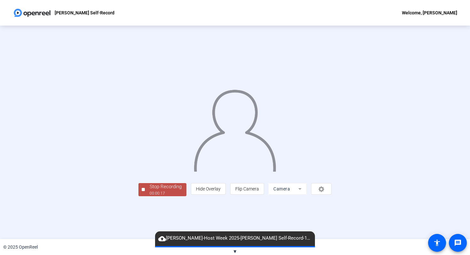
click at [150, 190] on div "Stop Recording" at bounding box center [166, 186] width 32 height 7
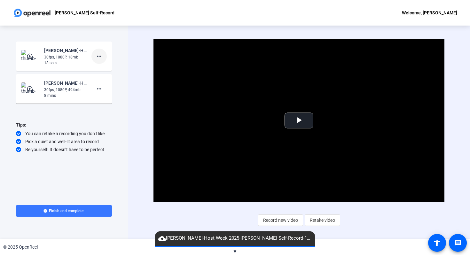
click at [101, 55] on mat-icon "more_horiz" at bounding box center [99, 56] width 8 height 8
click at [111, 69] on span "Delete clip" at bounding box center [110, 70] width 26 height 8
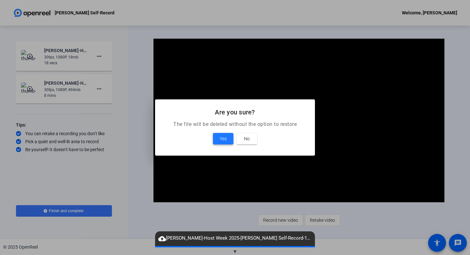
click at [222, 139] on span "Yes" at bounding box center [223, 139] width 7 height 8
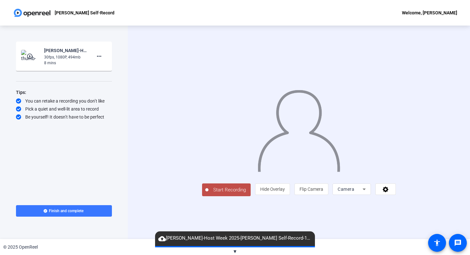
click at [208, 194] on span "Start Recording" at bounding box center [229, 189] width 42 height 7
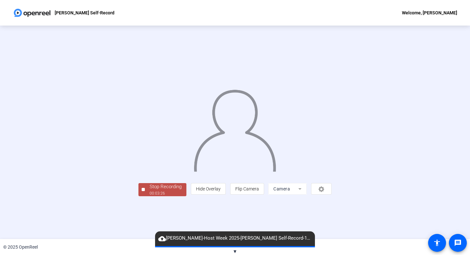
click at [150, 190] on div "Stop Recording" at bounding box center [166, 186] width 32 height 7
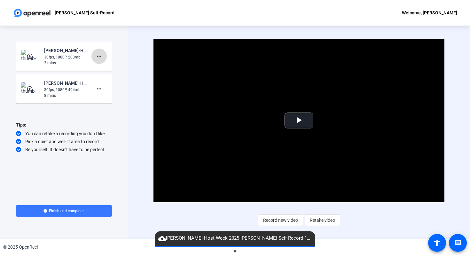
click at [100, 56] on mat-icon "more_horiz" at bounding box center [99, 56] width 8 height 8
click at [113, 71] on span "Delete clip" at bounding box center [110, 70] width 26 height 8
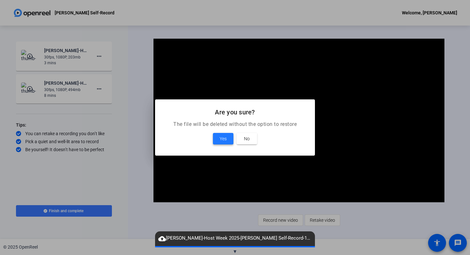
click at [221, 138] on span "Yes" at bounding box center [223, 139] width 7 height 8
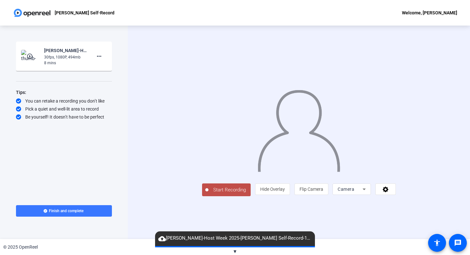
click at [208, 194] on span "Start Recording" at bounding box center [229, 189] width 42 height 7
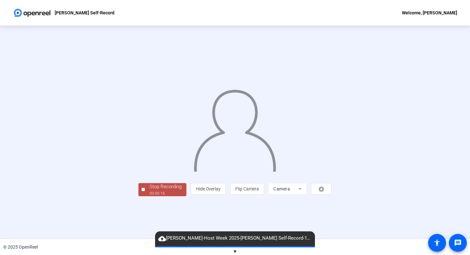
click at [150, 196] on div "00:06:16" at bounding box center [166, 193] width 32 height 6
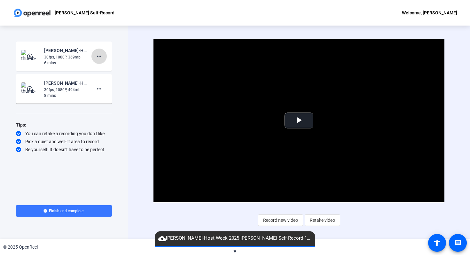
click at [98, 55] on mat-icon "more_horiz" at bounding box center [99, 56] width 8 height 8
click at [103, 71] on span "Delete clip" at bounding box center [110, 70] width 26 height 8
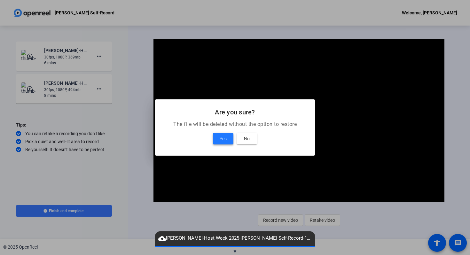
click at [221, 141] on span "Yes" at bounding box center [223, 139] width 7 height 8
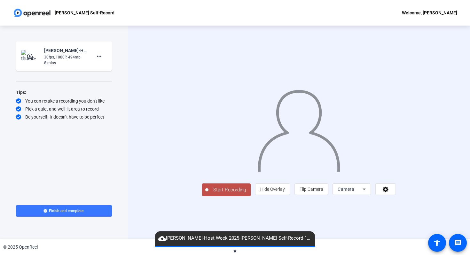
click at [208, 194] on span "Start Recording" at bounding box center [229, 189] width 42 height 7
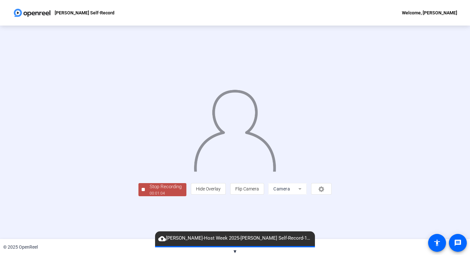
click at [150, 190] on div "Stop Recording" at bounding box center [166, 186] width 32 height 7
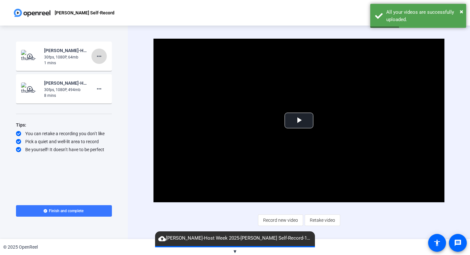
click at [96, 57] on mat-icon "more_horiz" at bounding box center [99, 56] width 8 height 8
click at [98, 69] on span "Delete clip" at bounding box center [110, 70] width 26 height 8
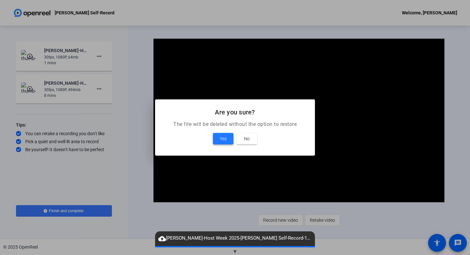
click at [227, 140] on span at bounding box center [223, 138] width 20 height 15
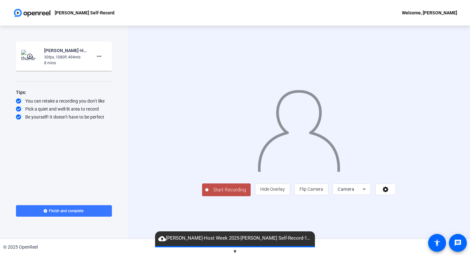
click at [208, 194] on span "Start Recording" at bounding box center [229, 189] width 42 height 7
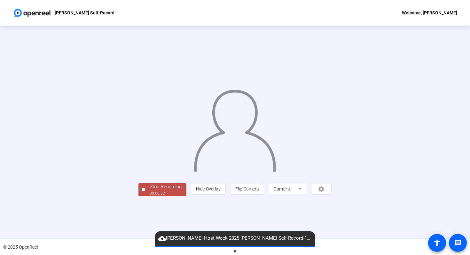
click at [150, 190] on div "Stop Recording" at bounding box center [166, 186] width 32 height 7
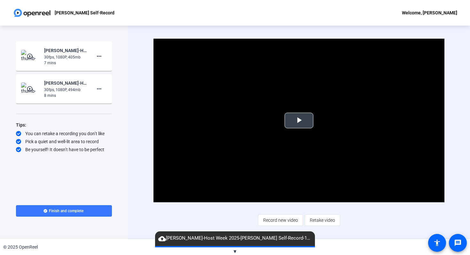
click at [299, 120] on span "Video Player" at bounding box center [299, 120] width 0 height 0
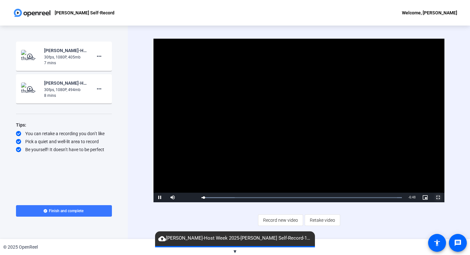
click at [437, 197] on span "Video Player" at bounding box center [437, 197] width 13 height 0
click at [102, 90] on mat-icon "more_horiz" at bounding box center [99, 89] width 8 height 8
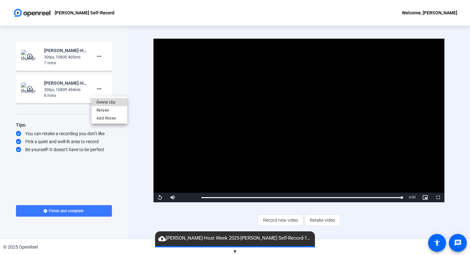
click at [107, 103] on span "Delete clip" at bounding box center [110, 102] width 26 height 8
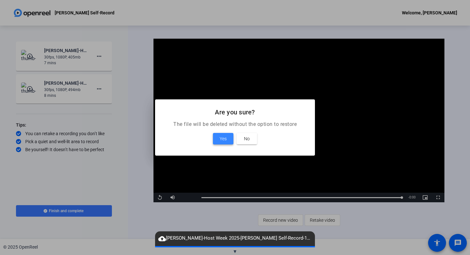
click at [221, 139] on span "Yes" at bounding box center [223, 139] width 7 height 8
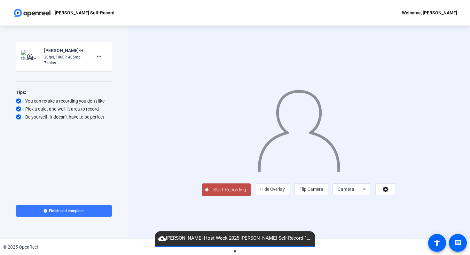
click at [29, 57] on mat-icon "play_circle_outline" at bounding box center [31, 56] width 8 height 6
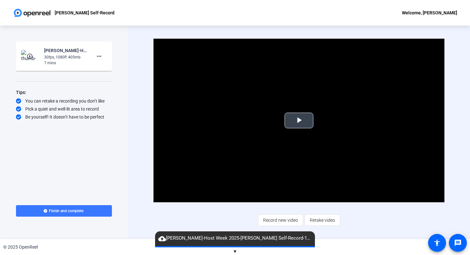
click at [299, 120] on span "Video Player" at bounding box center [299, 120] width 0 height 0
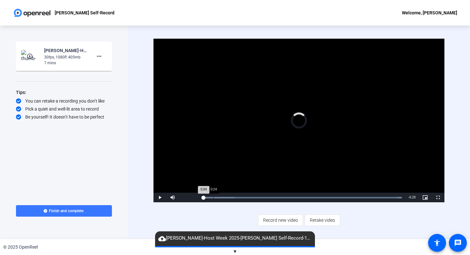
click at [213, 198] on div "Loaded : 100.00% 0:24 0:04" at bounding box center [301, 198] width 200 height 2
drag, startPoint x: 215, startPoint y: 198, endPoint x: 199, endPoint y: 198, distance: 15.7
click at [201, 198] on div "0:00" at bounding box center [201, 198] width 0 height 2
click at [160, 197] on span "Video Player" at bounding box center [159, 197] width 13 height 0
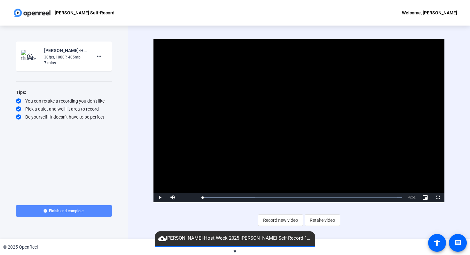
click at [67, 211] on span "Finish and complete" at bounding box center [66, 210] width 35 height 5
